Goal: Task Accomplishment & Management: Use online tool/utility

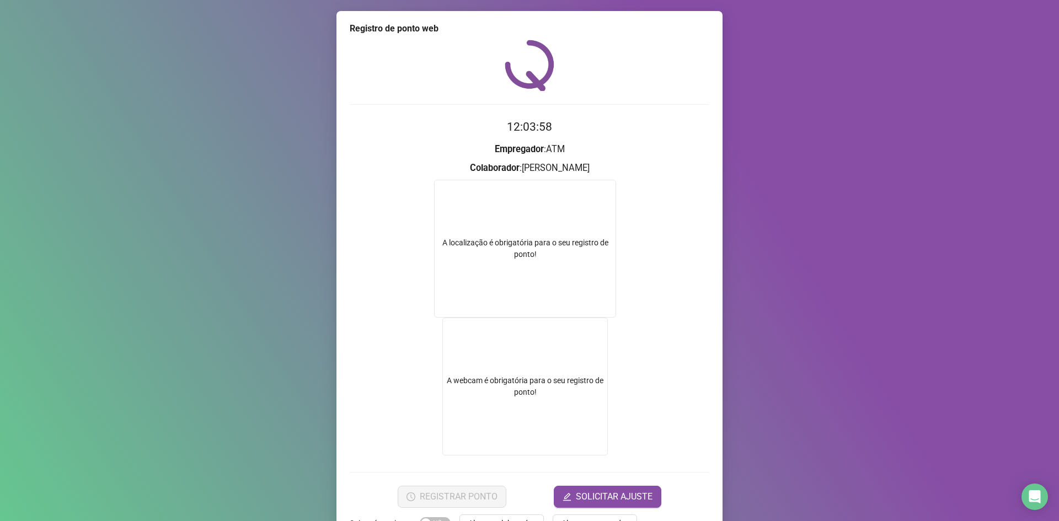
scroll to position [35, 0]
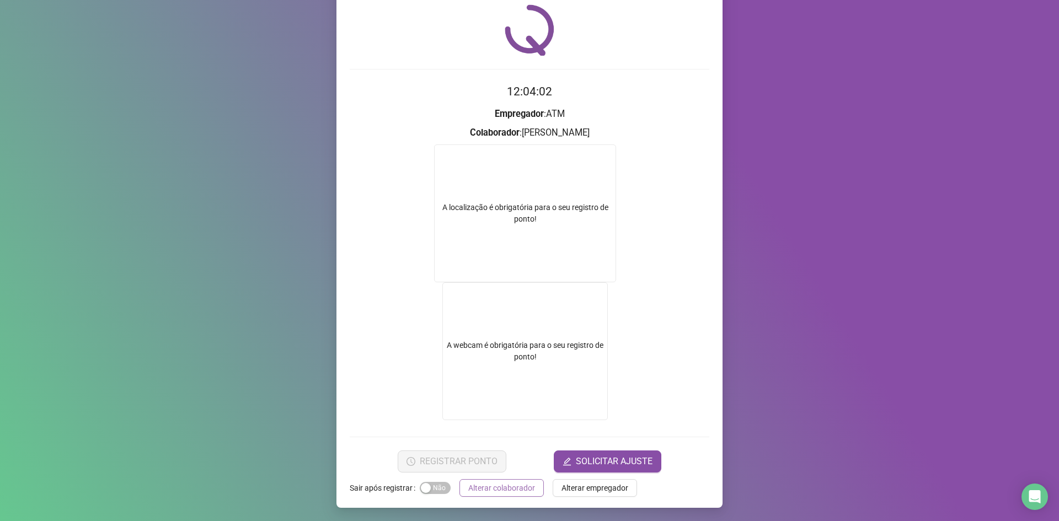
click at [491, 491] on span "Alterar colaborador" at bounding box center [501, 488] width 67 height 12
click at [491, 491] on div "Registro de ponto web 12:04:02 Empregador : ATM Colaborador : [PERSON_NAME] A l…" at bounding box center [529, 260] width 1059 height 521
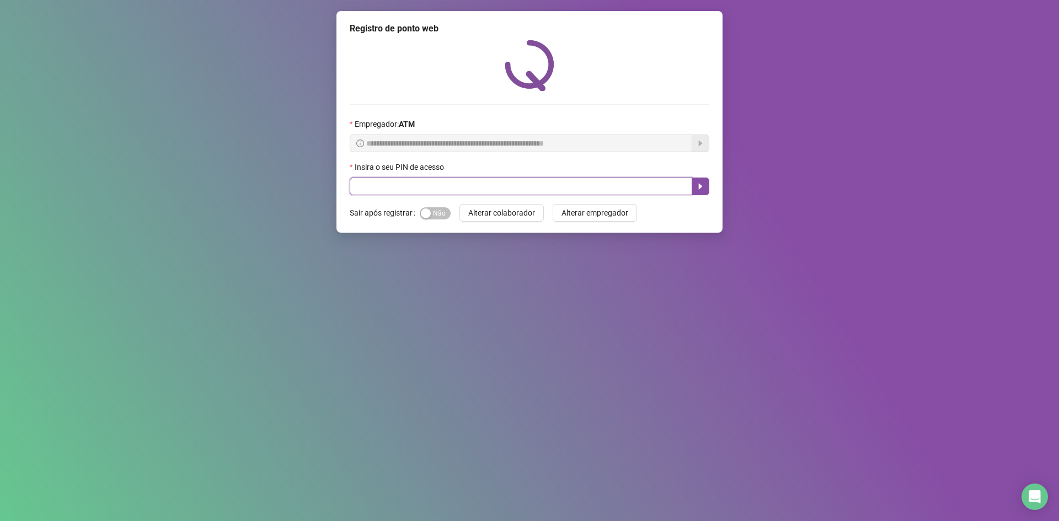
click at [371, 185] on input "text" at bounding box center [521, 187] width 342 height 18
type input "****"
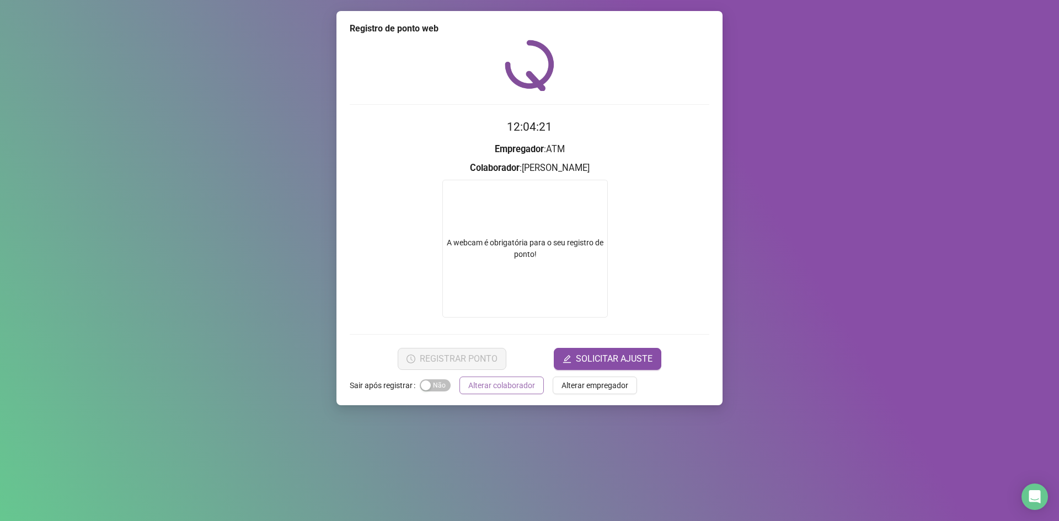
click at [511, 391] on span "Alterar colaborador" at bounding box center [501, 385] width 67 height 12
click at [511, 391] on div "Registro de ponto web 12:04:21 Empregador : ATM Colaborador : [PERSON_NAME] A w…" at bounding box center [529, 260] width 1059 height 521
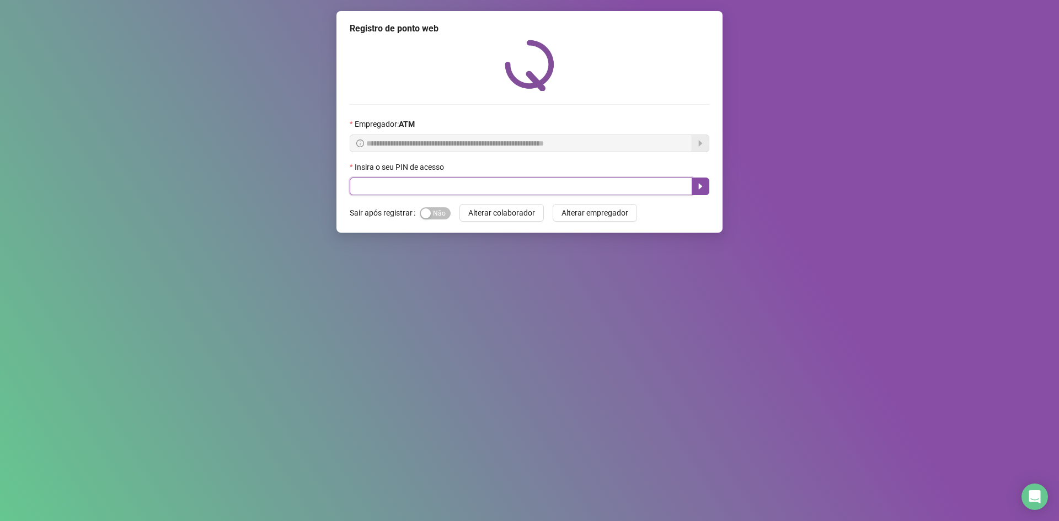
click at [403, 189] on input "text" at bounding box center [521, 187] width 342 height 18
type input "****"
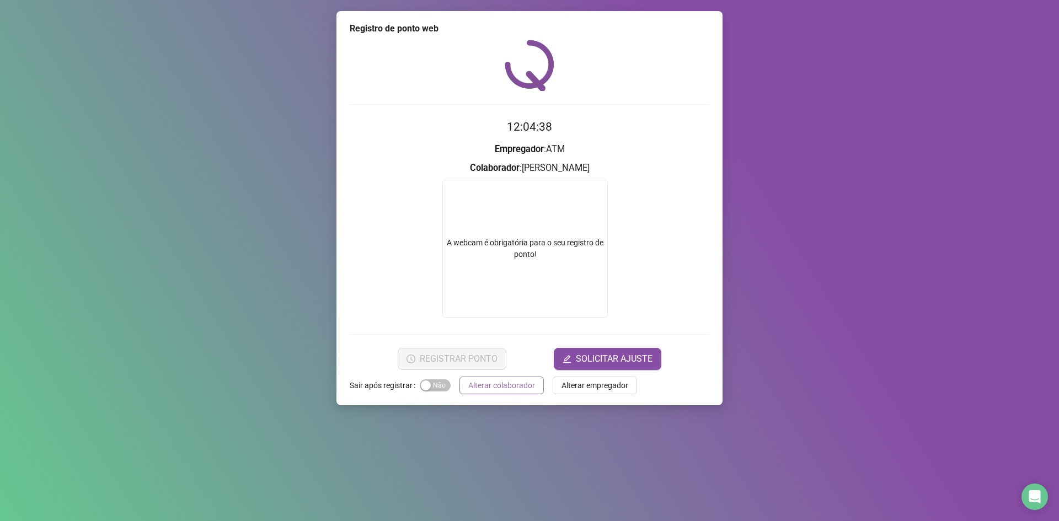
click at [507, 382] on span "Alterar colaborador" at bounding box center [501, 385] width 67 height 12
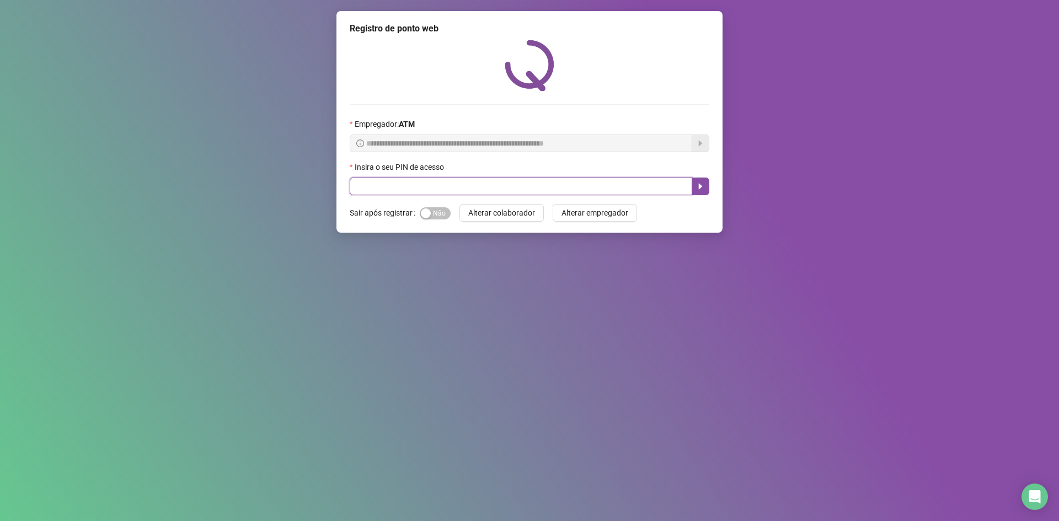
click at [616, 189] on input "text" at bounding box center [521, 187] width 342 height 18
click at [427, 185] on input "text" at bounding box center [521, 187] width 342 height 18
click at [426, 184] on input "text" at bounding box center [521, 187] width 342 height 18
type input "*****"
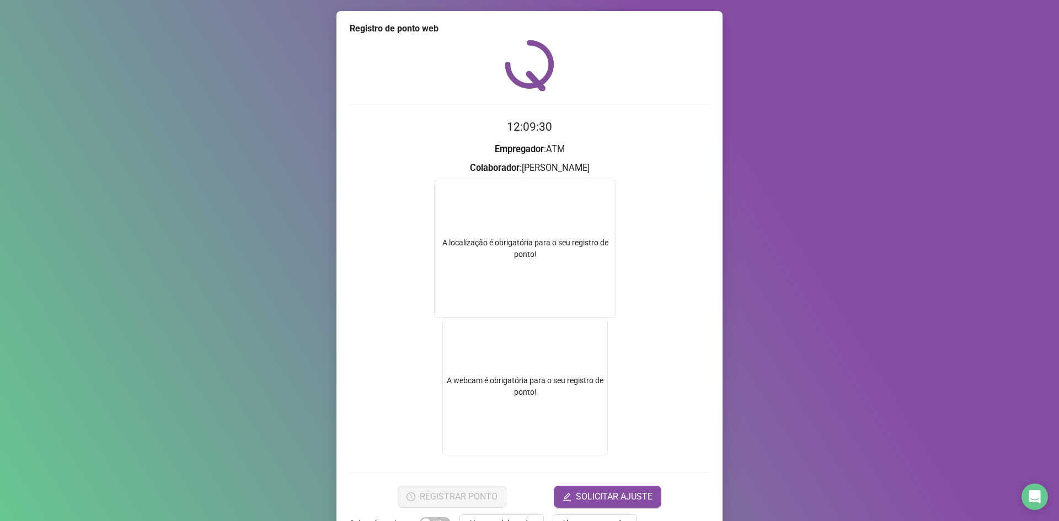
click at [426, 183] on form "A localização é obrigatória para o seu registro de ponto! A webcam é obrigatóri…" at bounding box center [530, 319] width 360 height 279
click at [426, 184] on form "A localização é obrigatória para o seu registro de ponto! A webcam é obrigatóri…" at bounding box center [530, 319] width 360 height 279
